Goal: Find specific page/section: Find specific page/section

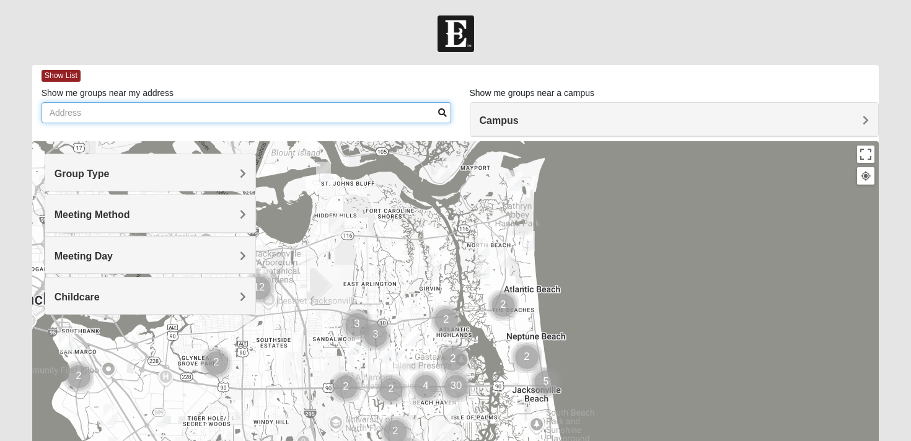
click at [266, 112] on input "Show me groups near my address" at bounding box center [247, 112] width 410 height 21
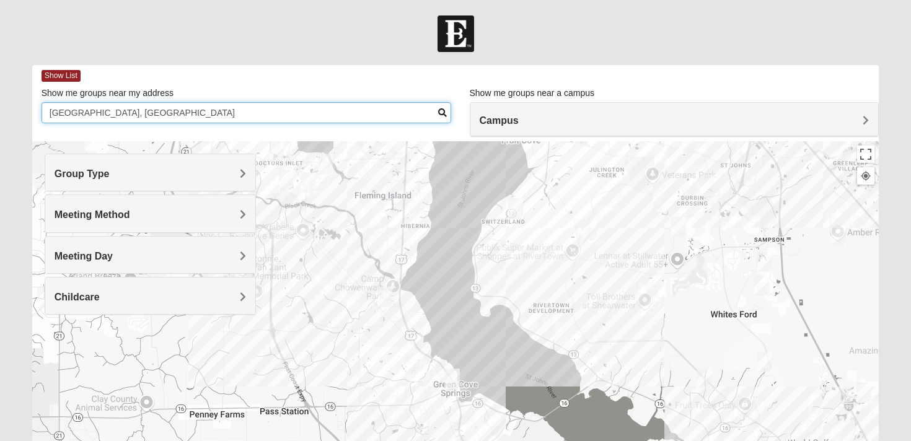
type input "[GEOGRAPHIC_DATA], [GEOGRAPHIC_DATA]"
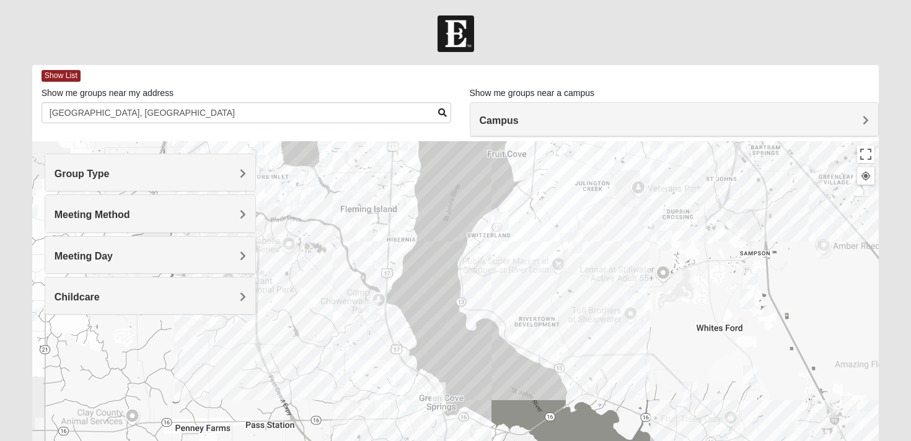
drag, startPoint x: 672, startPoint y: 290, endPoint x: 652, endPoint y: 309, distance: 27.6
click at [652, 309] on div at bounding box center [455, 389] width 847 height 496
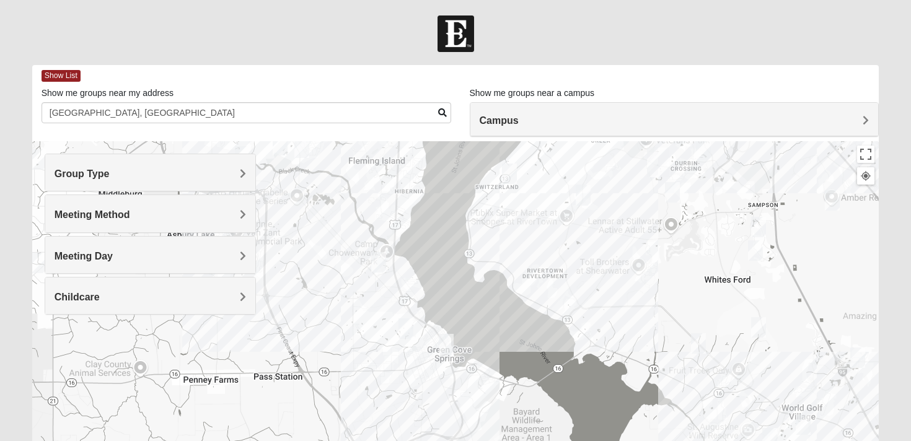
drag, startPoint x: 655, startPoint y: 302, endPoint x: 673, endPoint y: 233, distance: 71.7
click at [672, 233] on div at bounding box center [455, 389] width 847 height 496
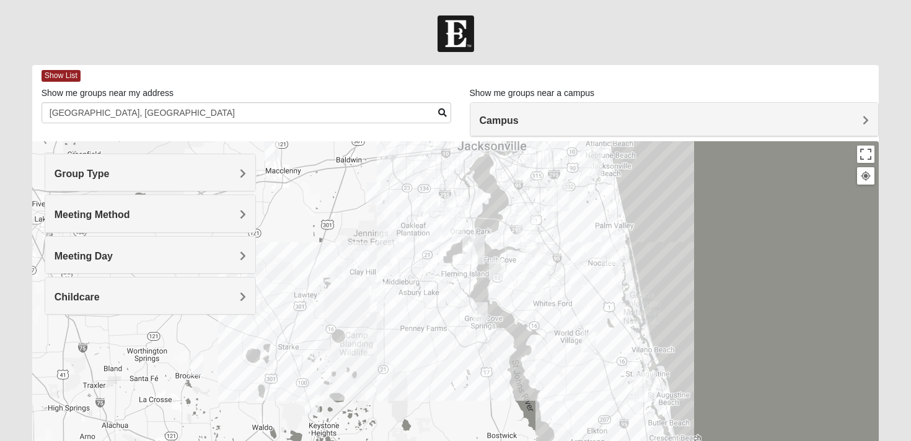
drag, startPoint x: 651, startPoint y: 251, endPoint x: 501, endPoint y: 317, distance: 164.0
click at [501, 317] on div at bounding box center [455, 389] width 847 height 496
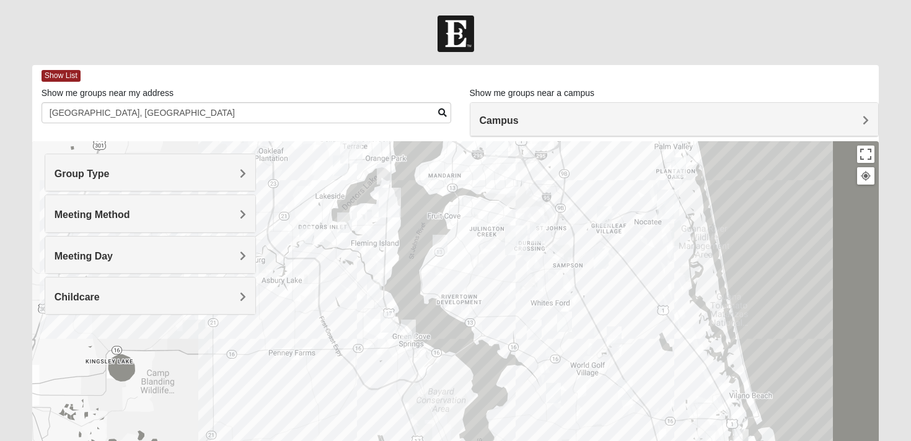
click at [393, 203] on img "Fleming Island" at bounding box center [390, 203] width 22 height 30
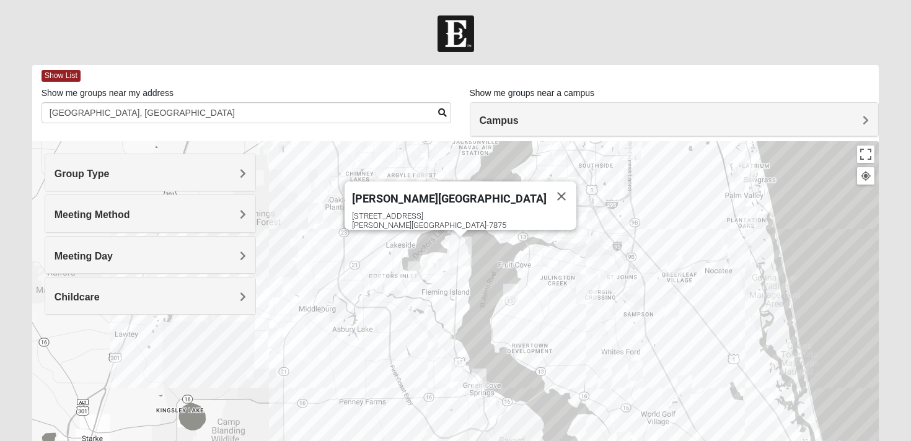
drag, startPoint x: 486, startPoint y: 356, endPoint x: 556, endPoint y: 349, distance: 71.0
click at [556, 349] on div "[PERSON_NAME][GEOGRAPHIC_DATA] [STREET_ADDRESS][PERSON_NAME]" at bounding box center [455, 389] width 847 height 496
